Goal: Information Seeking & Learning: Understand process/instructions

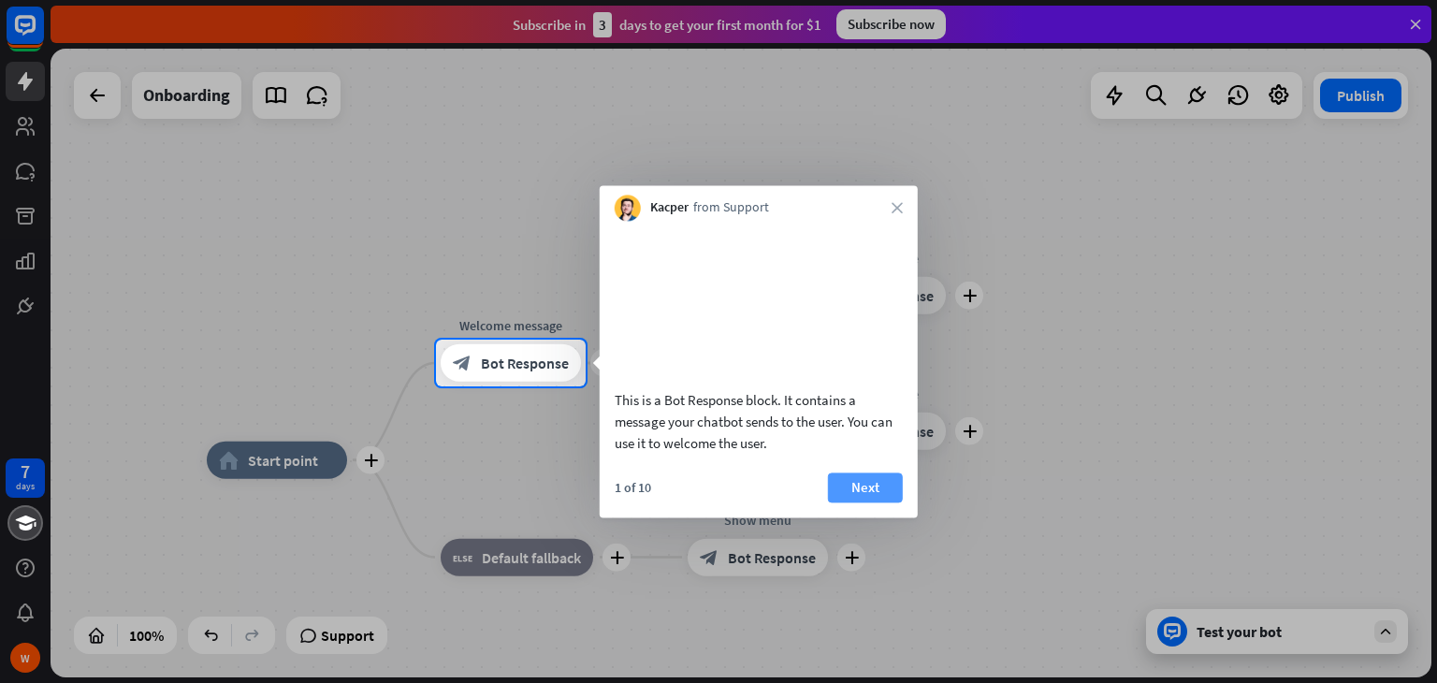
click at [861, 503] on button "Next" at bounding box center [865, 488] width 75 height 30
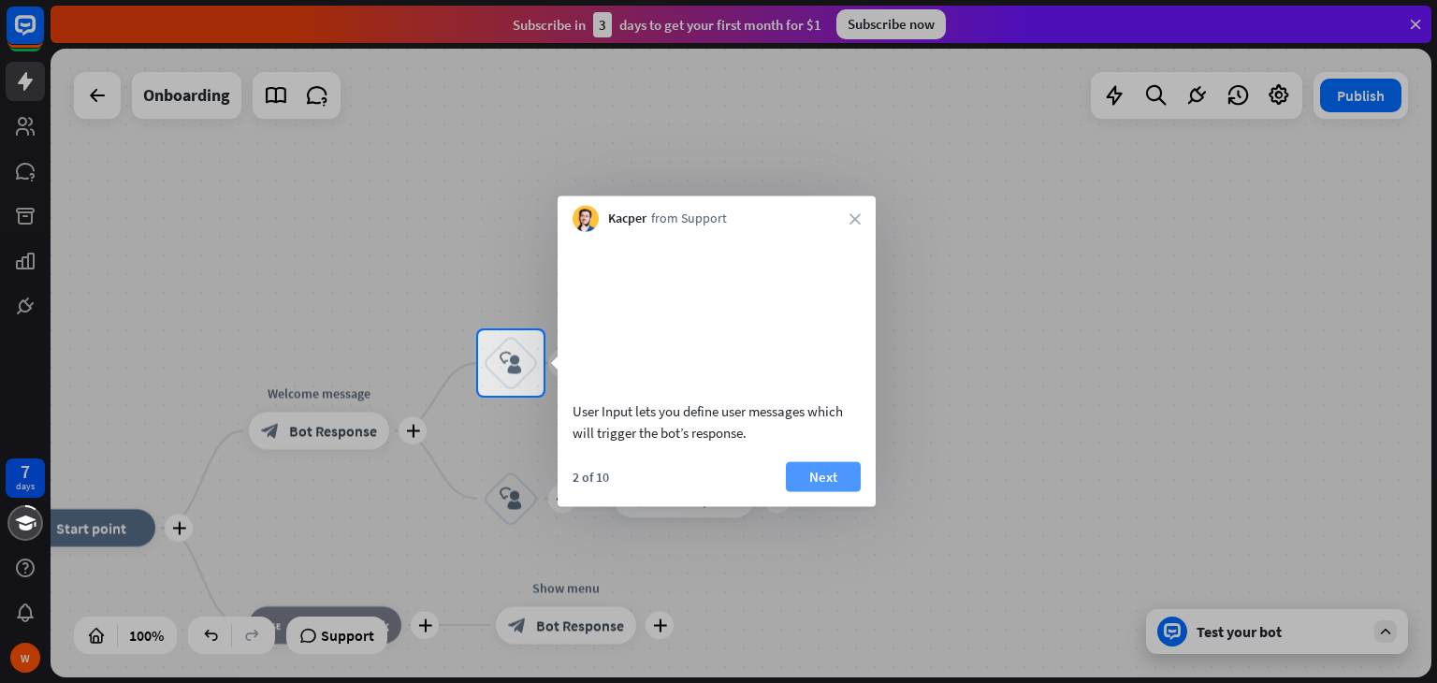
click at [850, 491] on button "Next" at bounding box center [823, 476] width 75 height 30
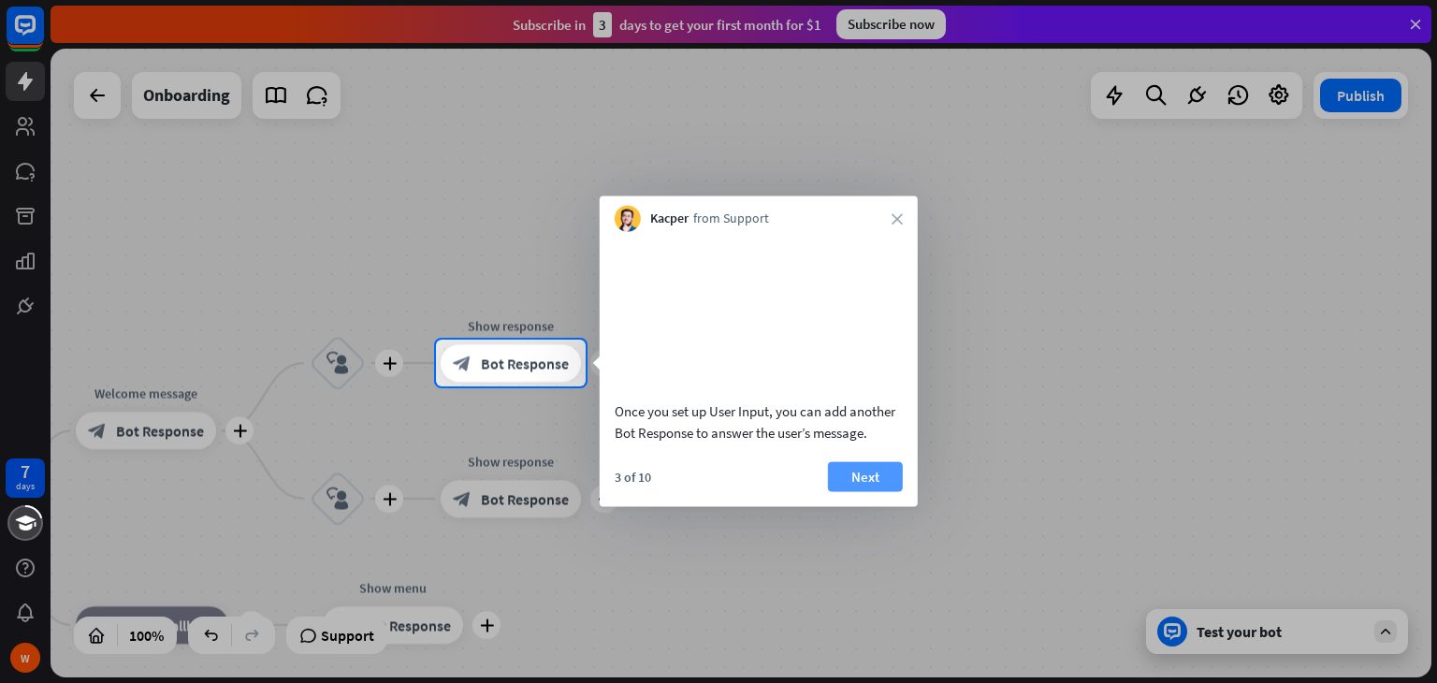
click at [863, 491] on button "Next" at bounding box center [865, 476] width 75 height 30
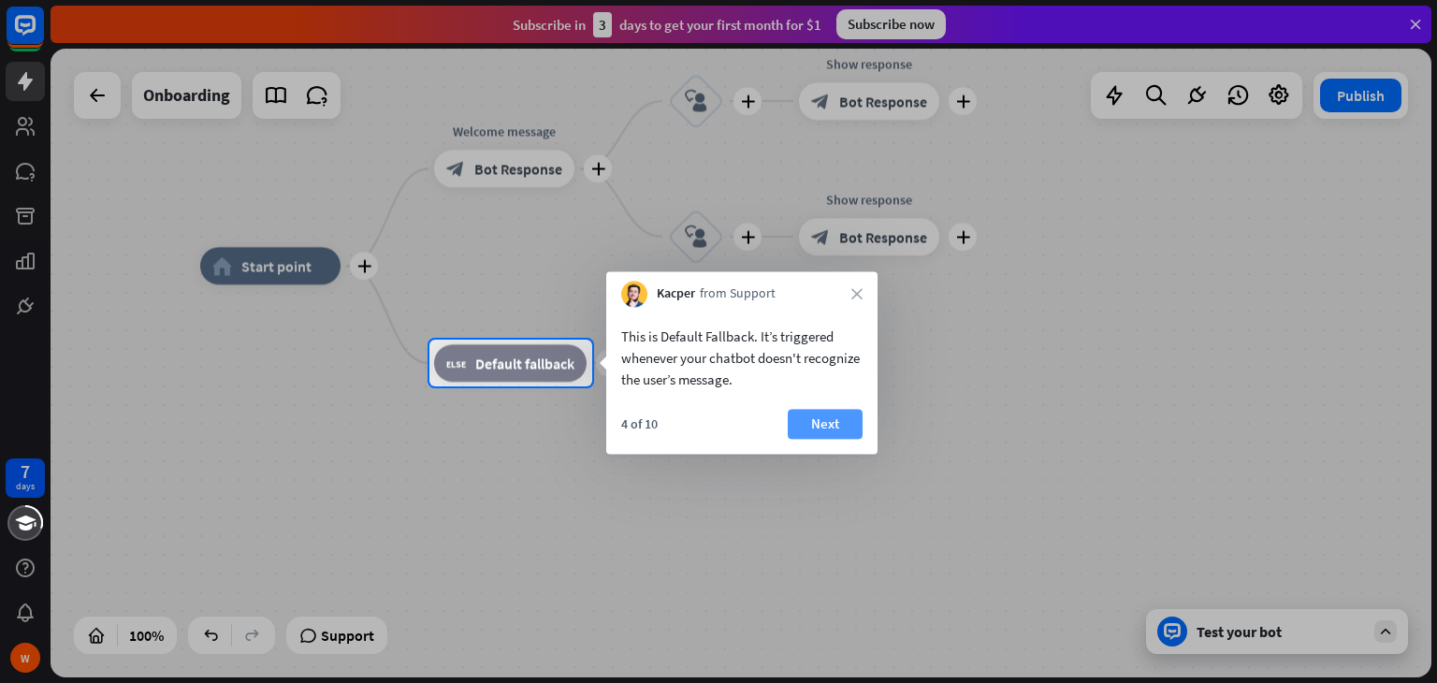
click at [844, 425] on button "Next" at bounding box center [825, 424] width 75 height 30
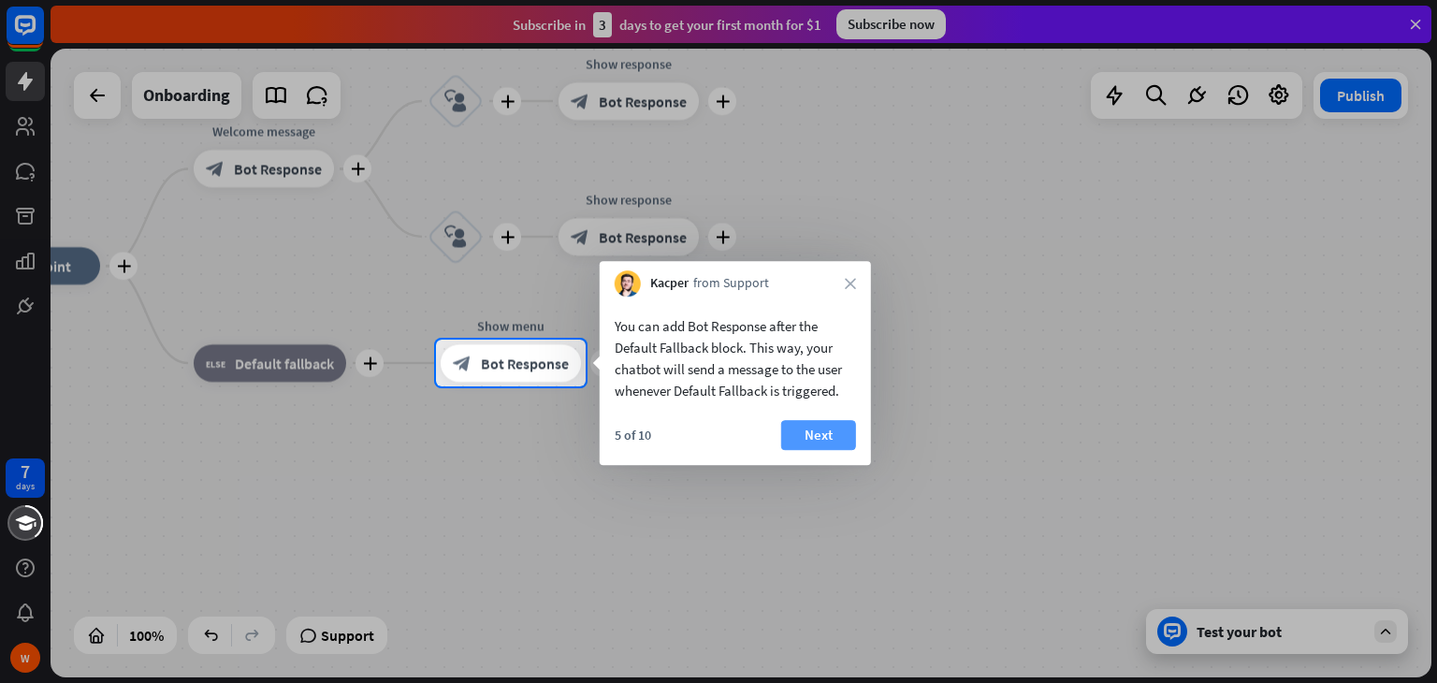
click at [851, 430] on button "Next" at bounding box center [818, 435] width 75 height 30
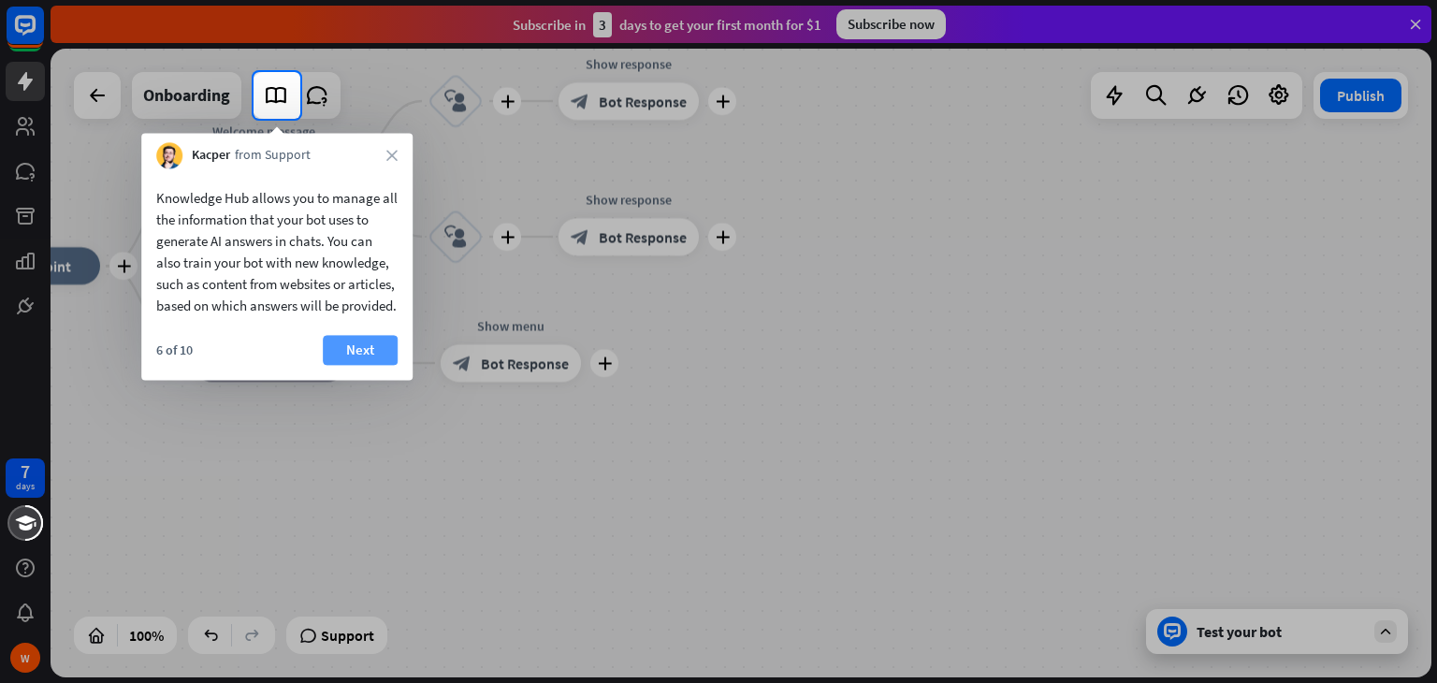
click at [359, 365] on button "Next" at bounding box center [360, 350] width 75 height 30
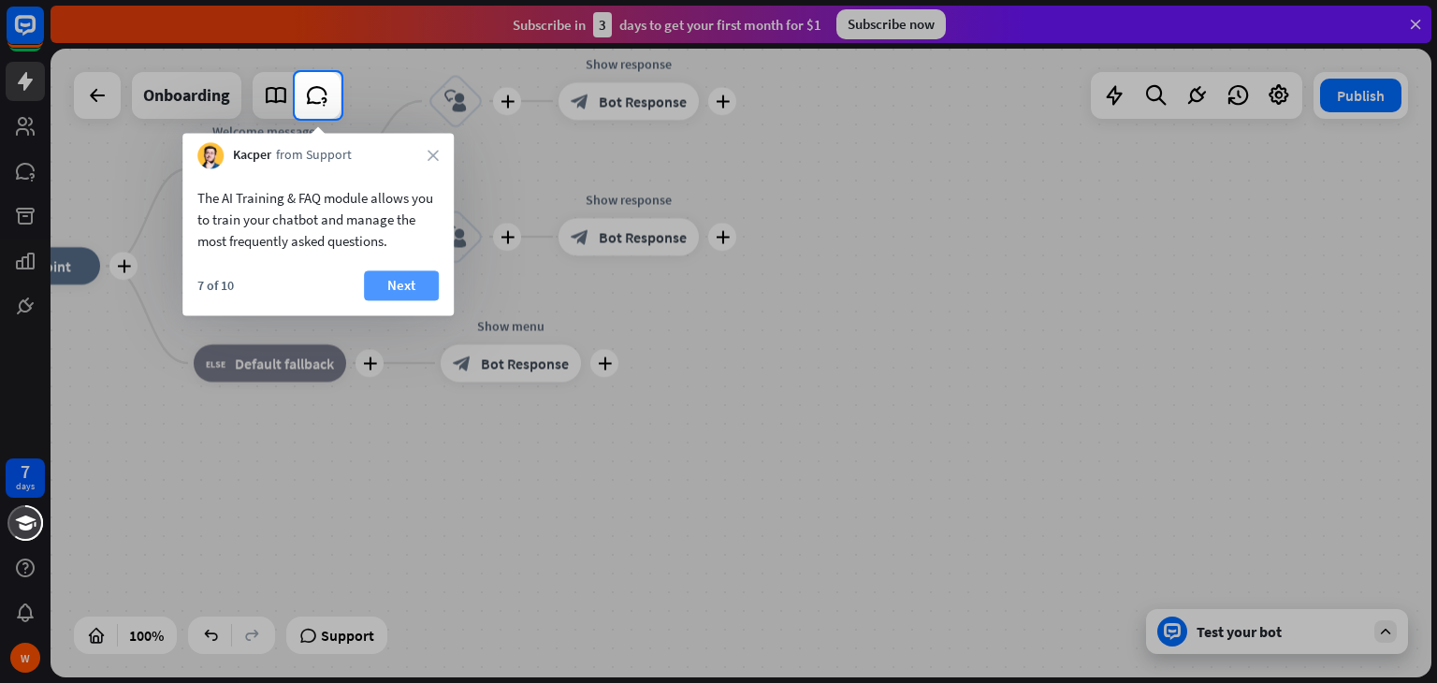
click at [397, 270] on button "Next" at bounding box center [401, 285] width 75 height 30
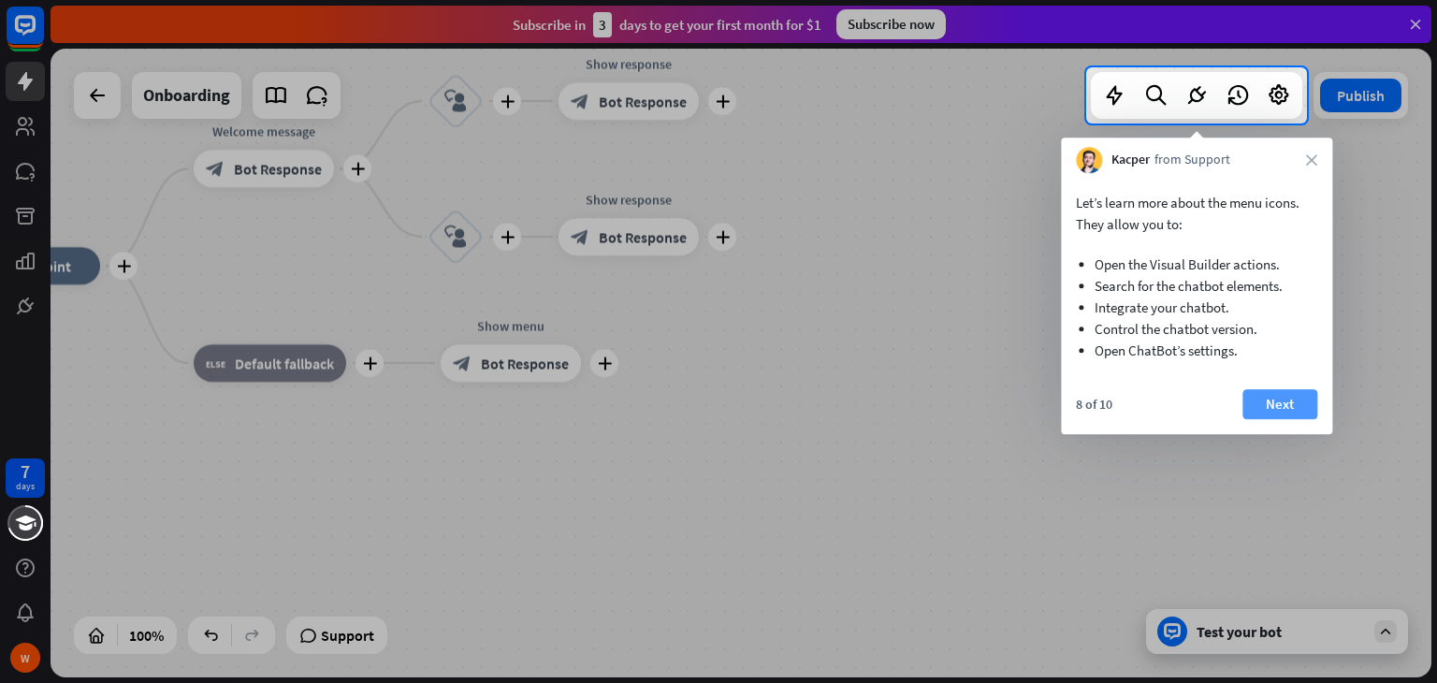
click at [1266, 393] on button "Next" at bounding box center [1280, 404] width 75 height 30
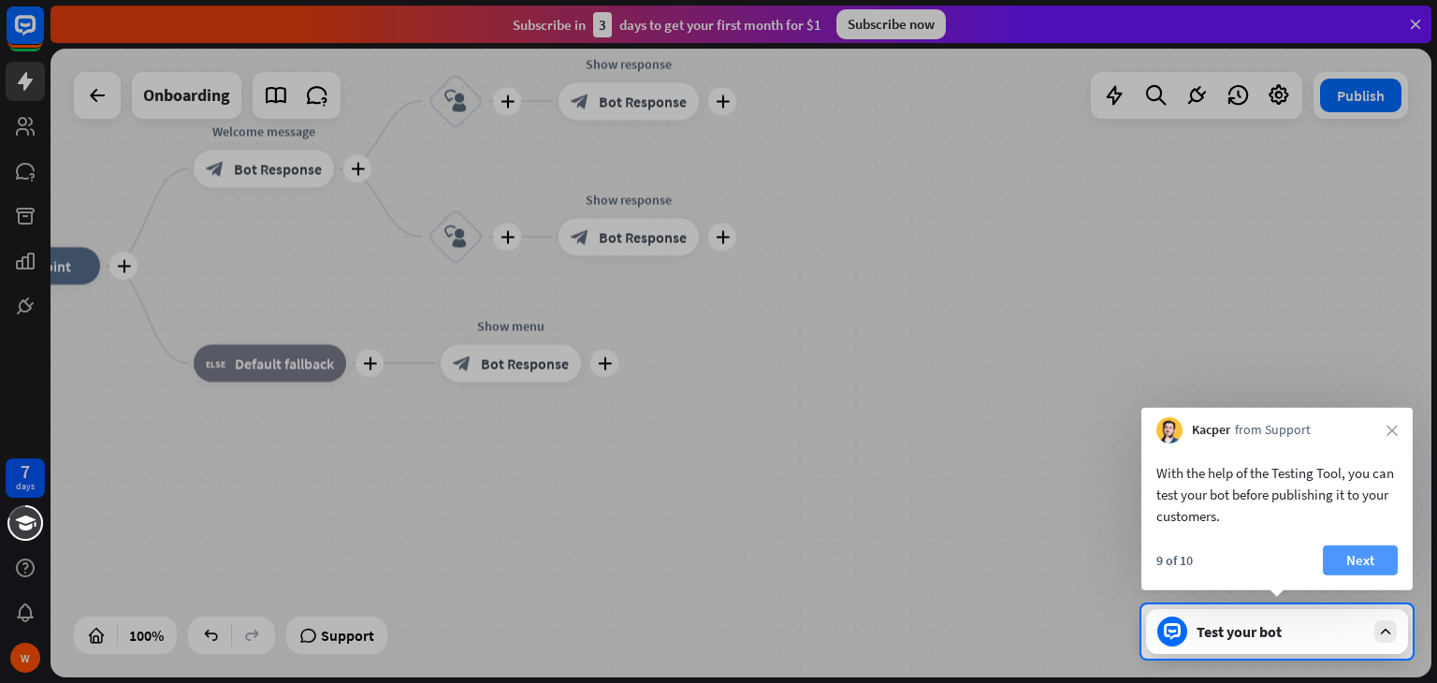
click at [1366, 554] on button "Next" at bounding box center [1360, 561] width 75 height 30
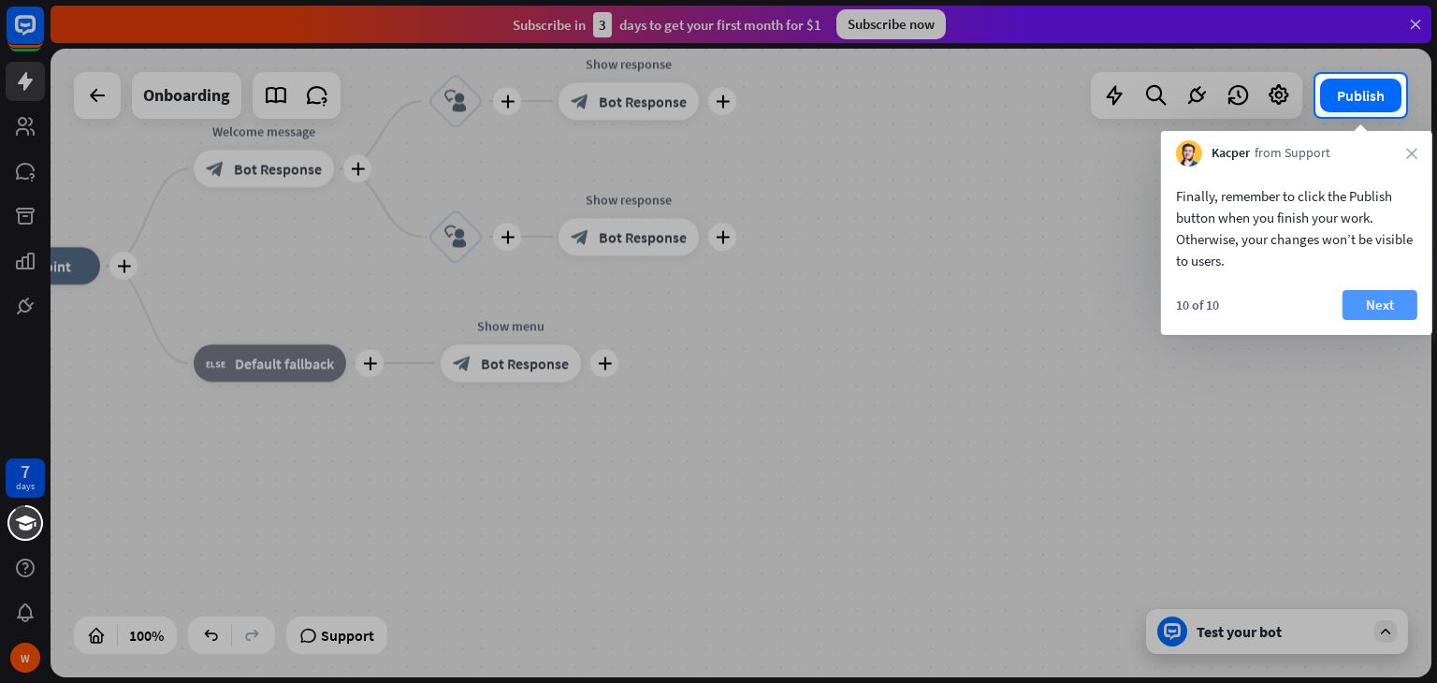
click at [1403, 302] on button "Next" at bounding box center [1380, 305] width 75 height 30
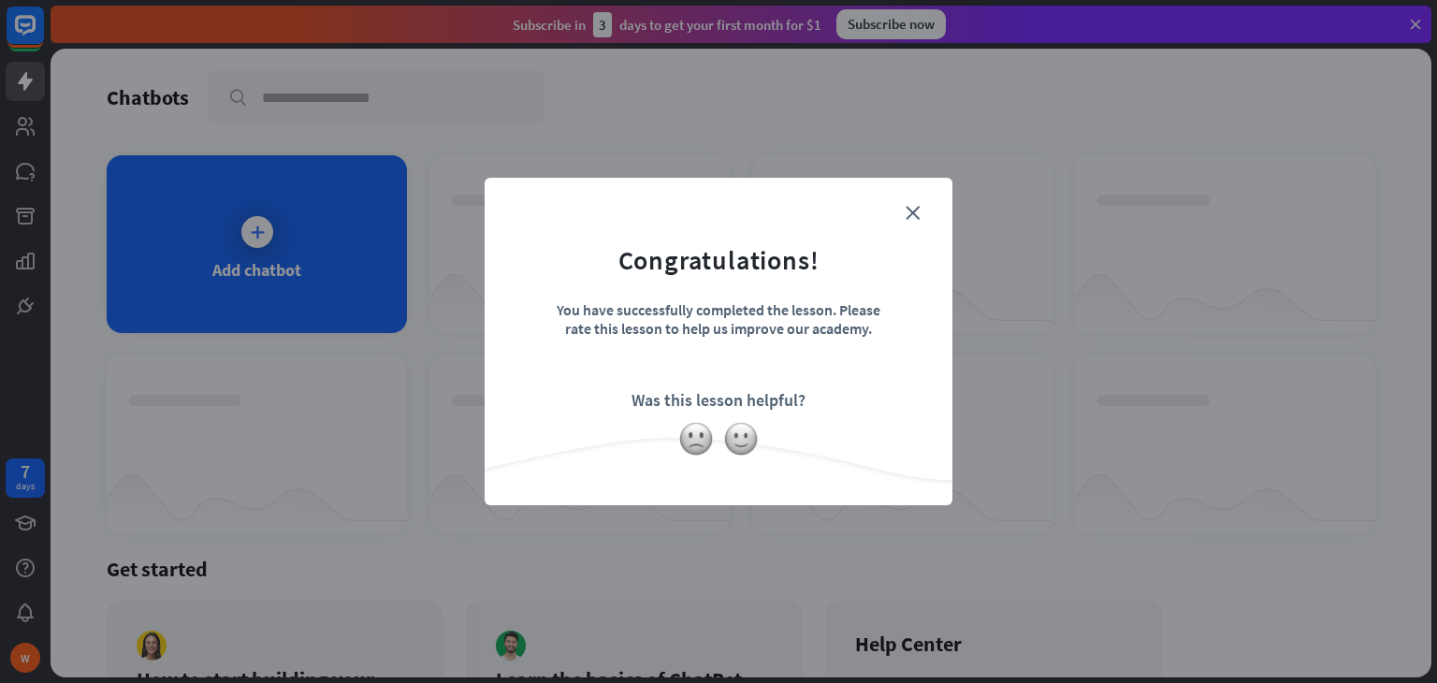
click at [904, 206] on form "Congratulations! You have successfully completed the lesson. Please rate this l…" at bounding box center [718, 313] width 421 height 224
click at [912, 209] on icon "close" at bounding box center [913, 213] width 14 height 14
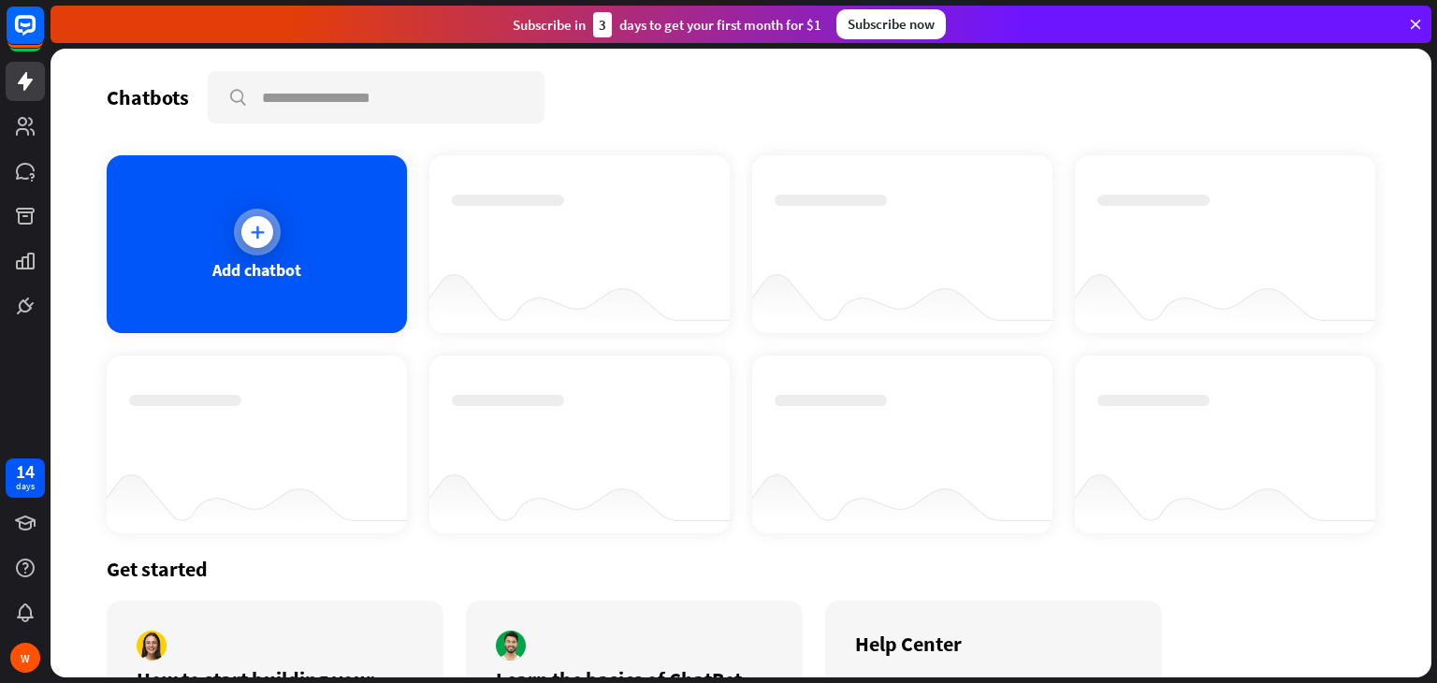
click at [272, 229] on div at bounding box center [257, 232] width 47 height 47
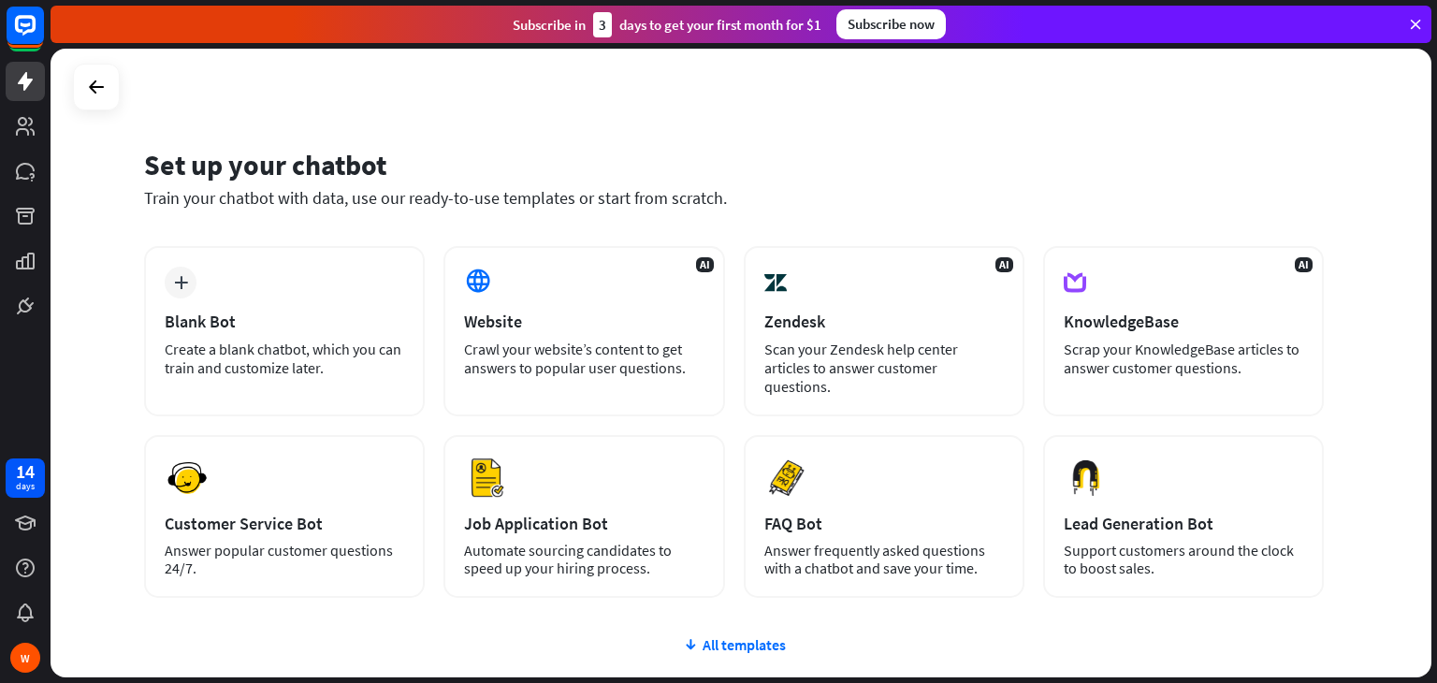
click at [116, 81] on div at bounding box center [96, 87] width 47 height 47
click at [73, 106] on div at bounding box center [96, 87] width 47 height 47
click at [104, 87] on icon at bounding box center [96, 87] width 22 height 22
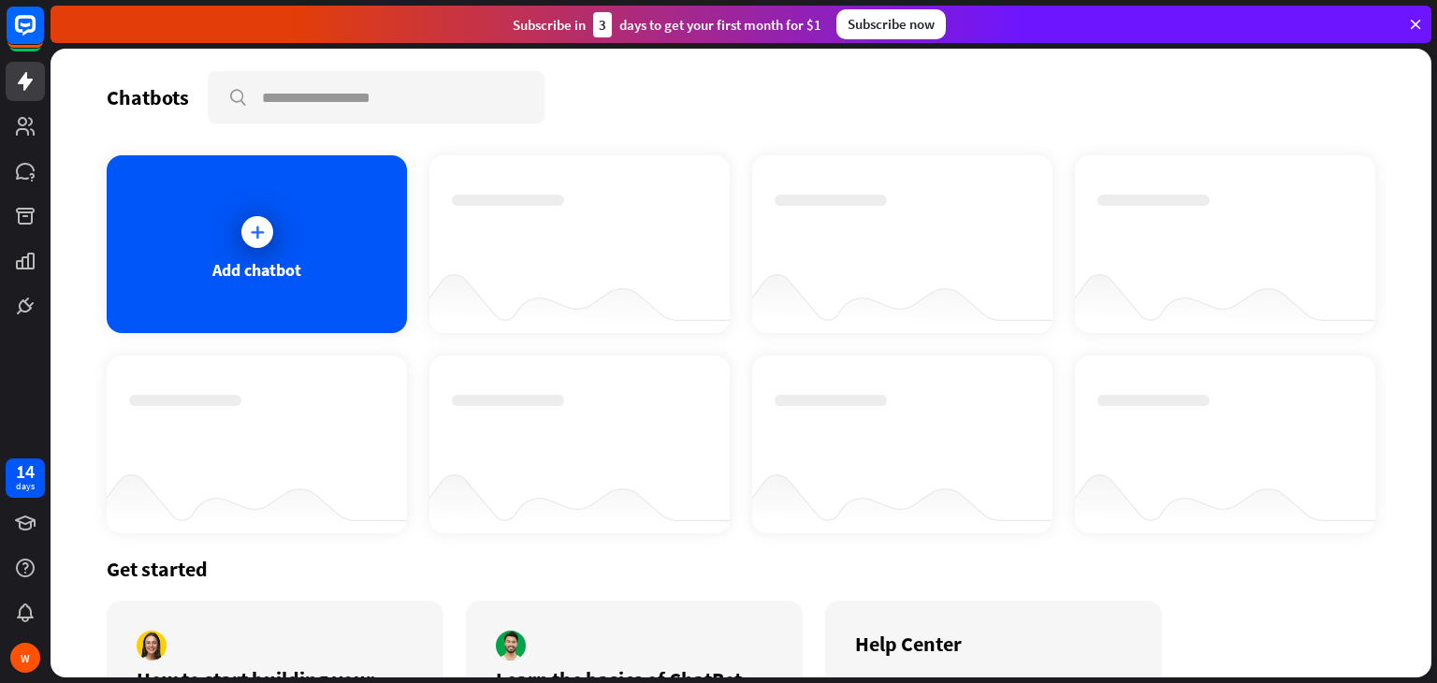
click at [104, 87] on div "Chatbots search Add chatbot Get started How to start building your chatbots Wat…" at bounding box center [741, 363] width 1381 height 629
